Goal: Manage account settings

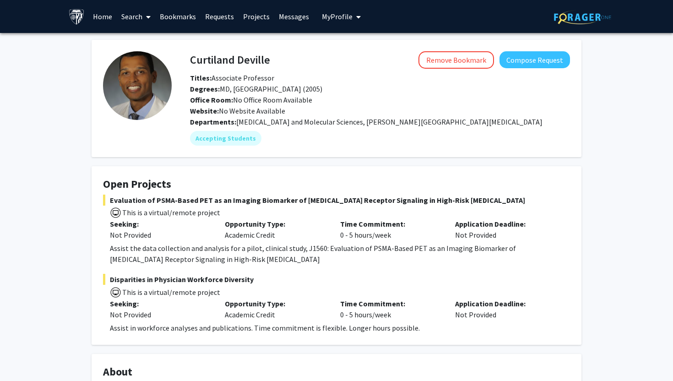
scroll to position [342, 0]
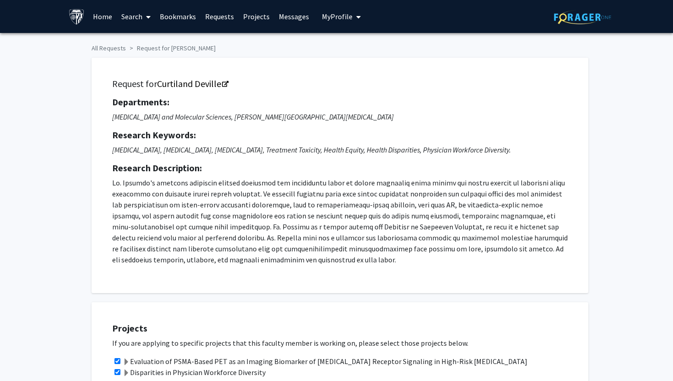
click at [338, 22] on button "My Profile" at bounding box center [341, 16] width 44 height 33
click at [351, 46] on span "[PERSON_NAME]" at bounding box center [378, 43] width 55 height 10
